Goal: Find specific page/section: Find specific page/section

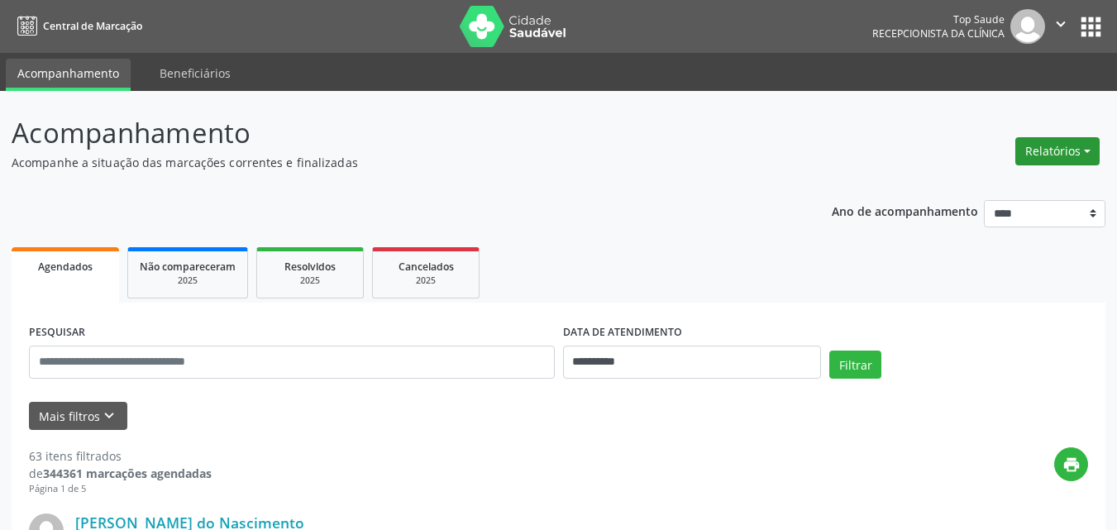
click at [1062, 146] on button "Relatórios" at bounding box center [1057, 151] width 84 height 28
click at [991, 185] on link "Agendamentos" at bounding box center [1012, 186] width 178 height 23
select select "*"
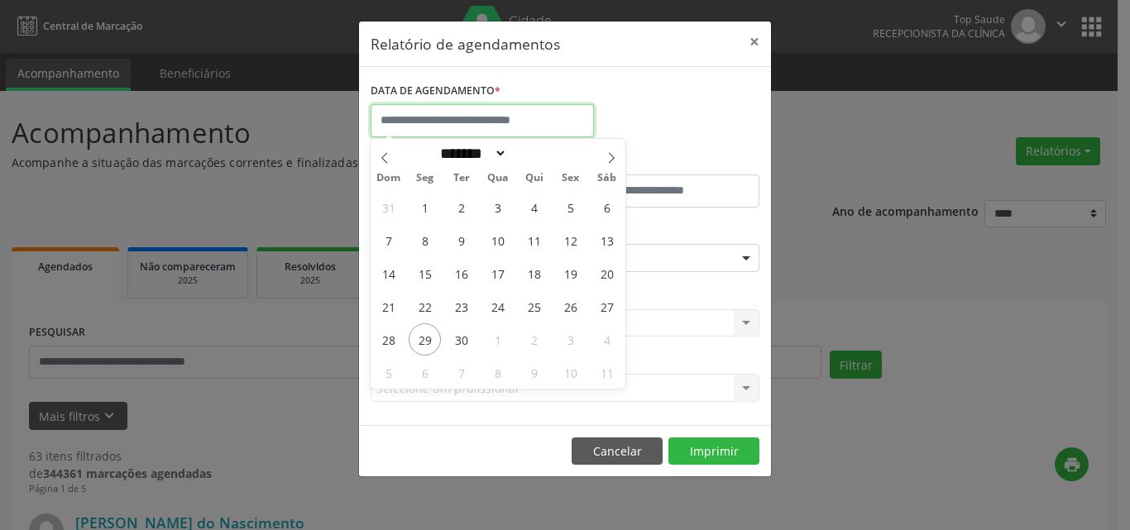
click at [477, 122] on input "text" at bounding box center [481, 120] width 223 height 33
click at [462, 340] on span "30" at bounding box center [461, 339] width 32 height 32
type input "**********"
click at [462, 339] on span "30" at bounding box center [461, 339] width 32 height 32
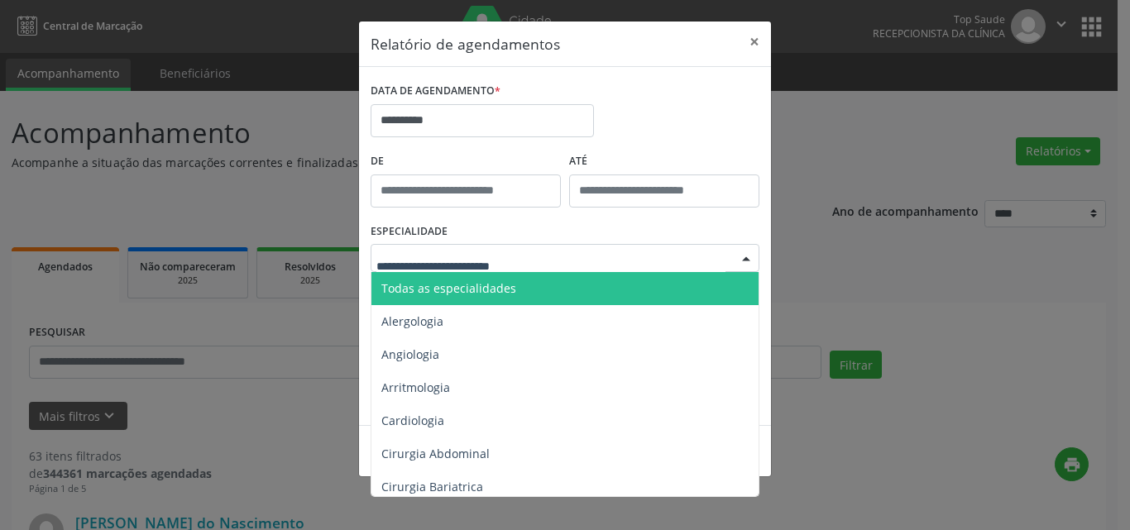
click at [455, 290] on span "Todas as especialidades" at bounding box center [448, 288] width 135 height 16
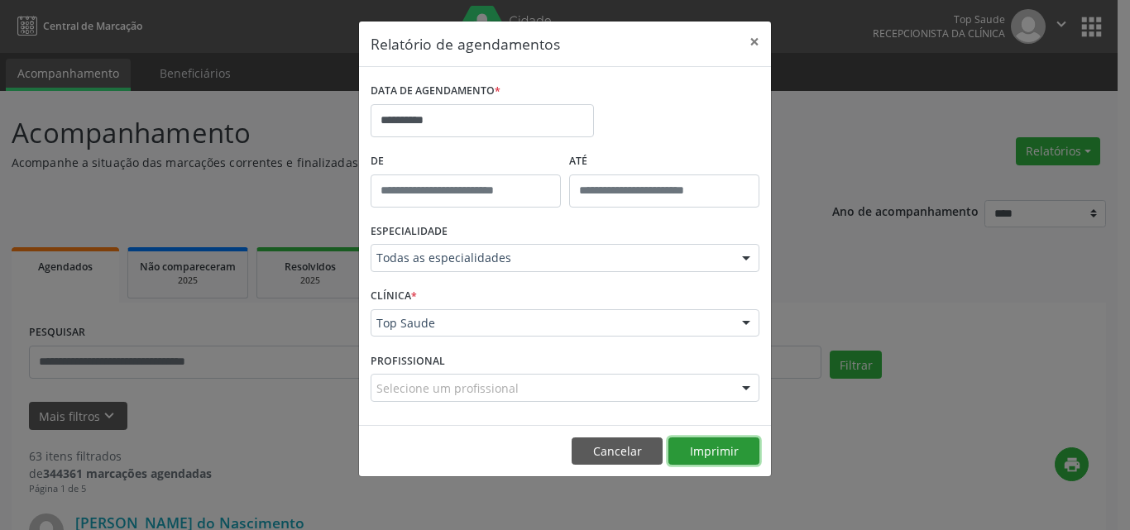
click at [734, 445] on button "Imprimir" at bounding box center [713, 451] width 91 height 28
